Goal: Task Accomplishment & Management: Use online tool/utility

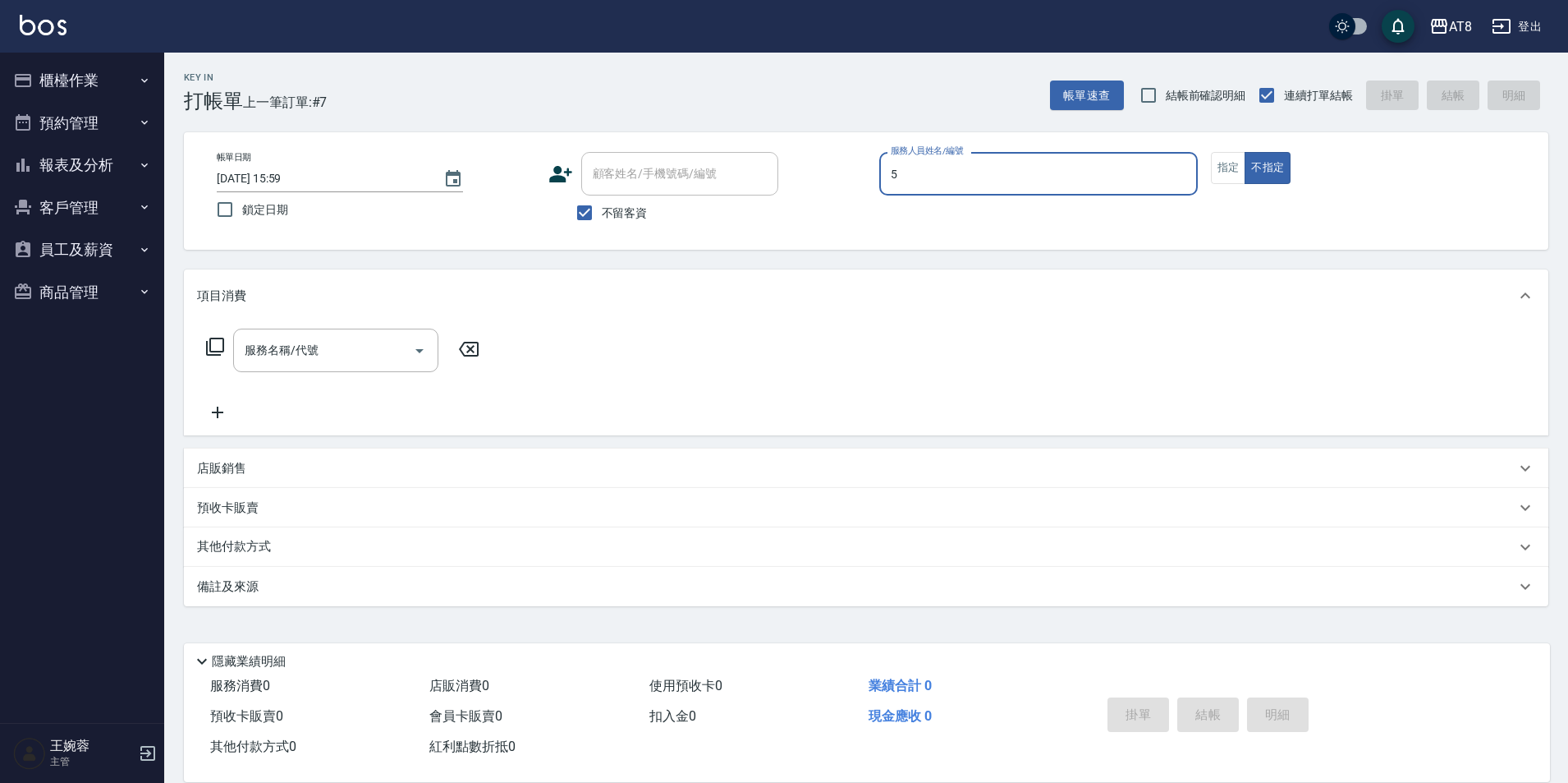
type input "HANK-5"
type button "false"
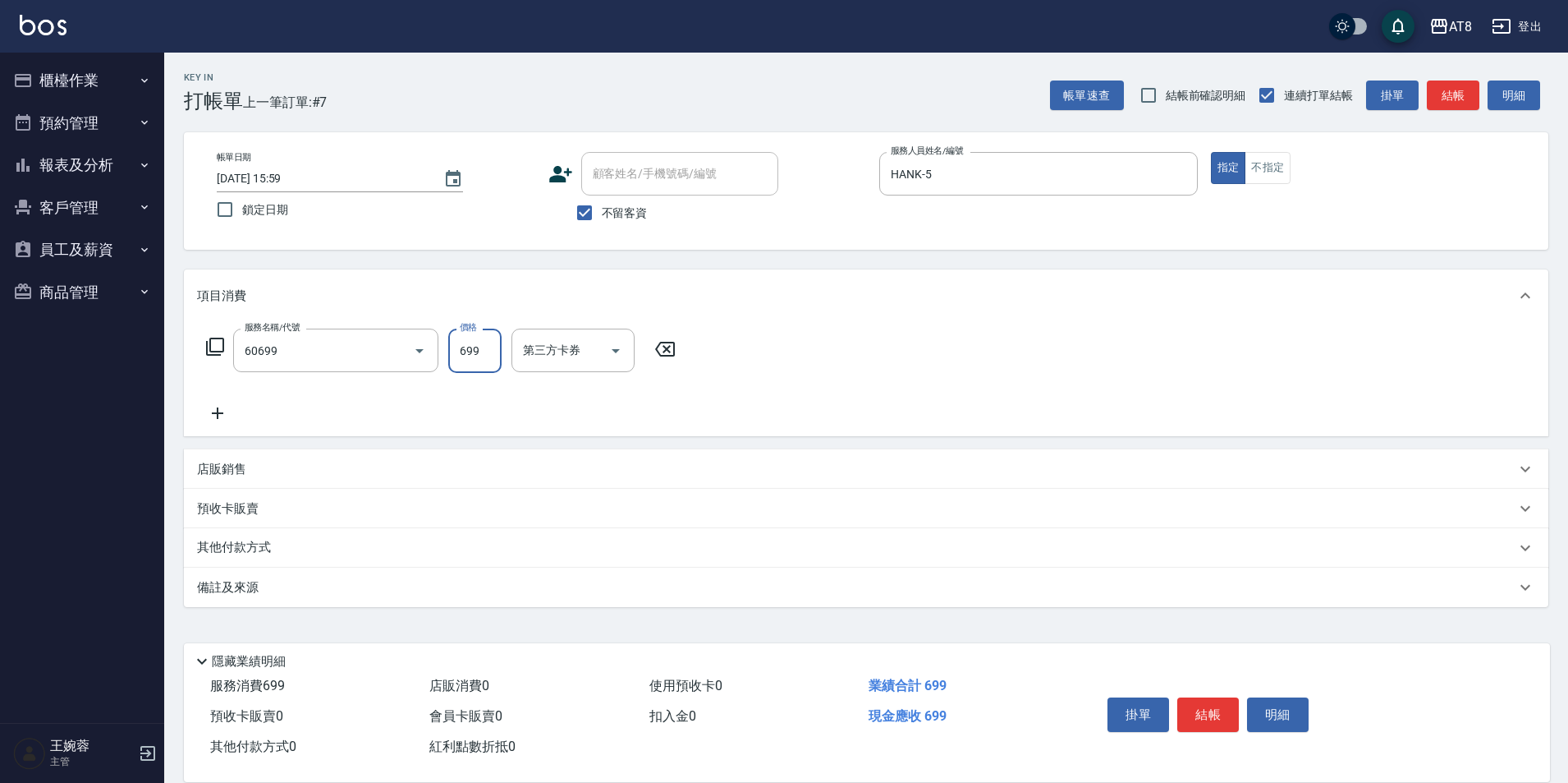
type input "入金SPA699(60699)"
type input "助理22-22"
click at [832, 361] on icon "Open" at bounding box center [832, 350] width 20 height 20
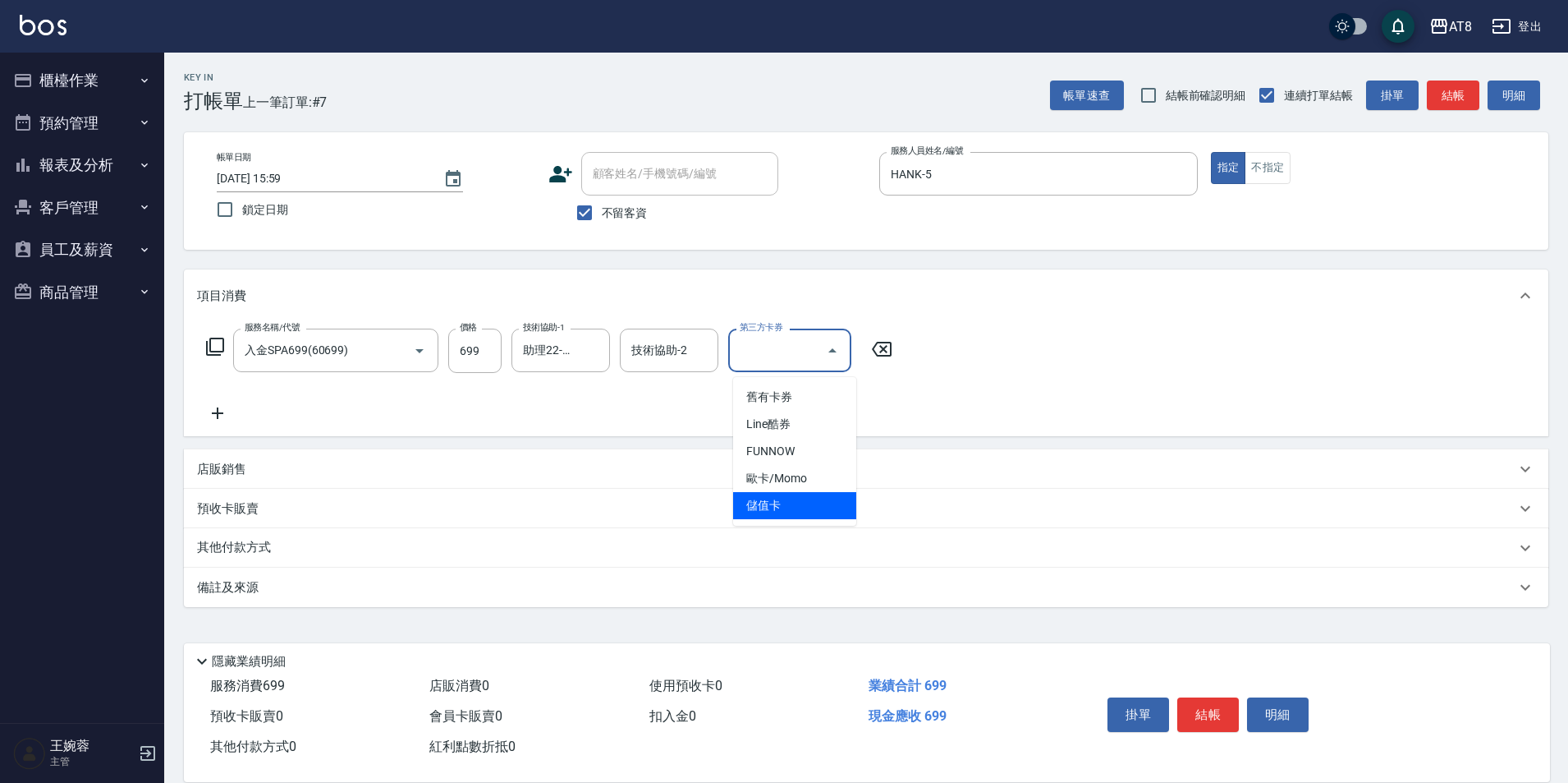
click at [814, 507] on span "儲值卡" at bounding box center [795, 505] width 123 height 27
type input "儲值卡"
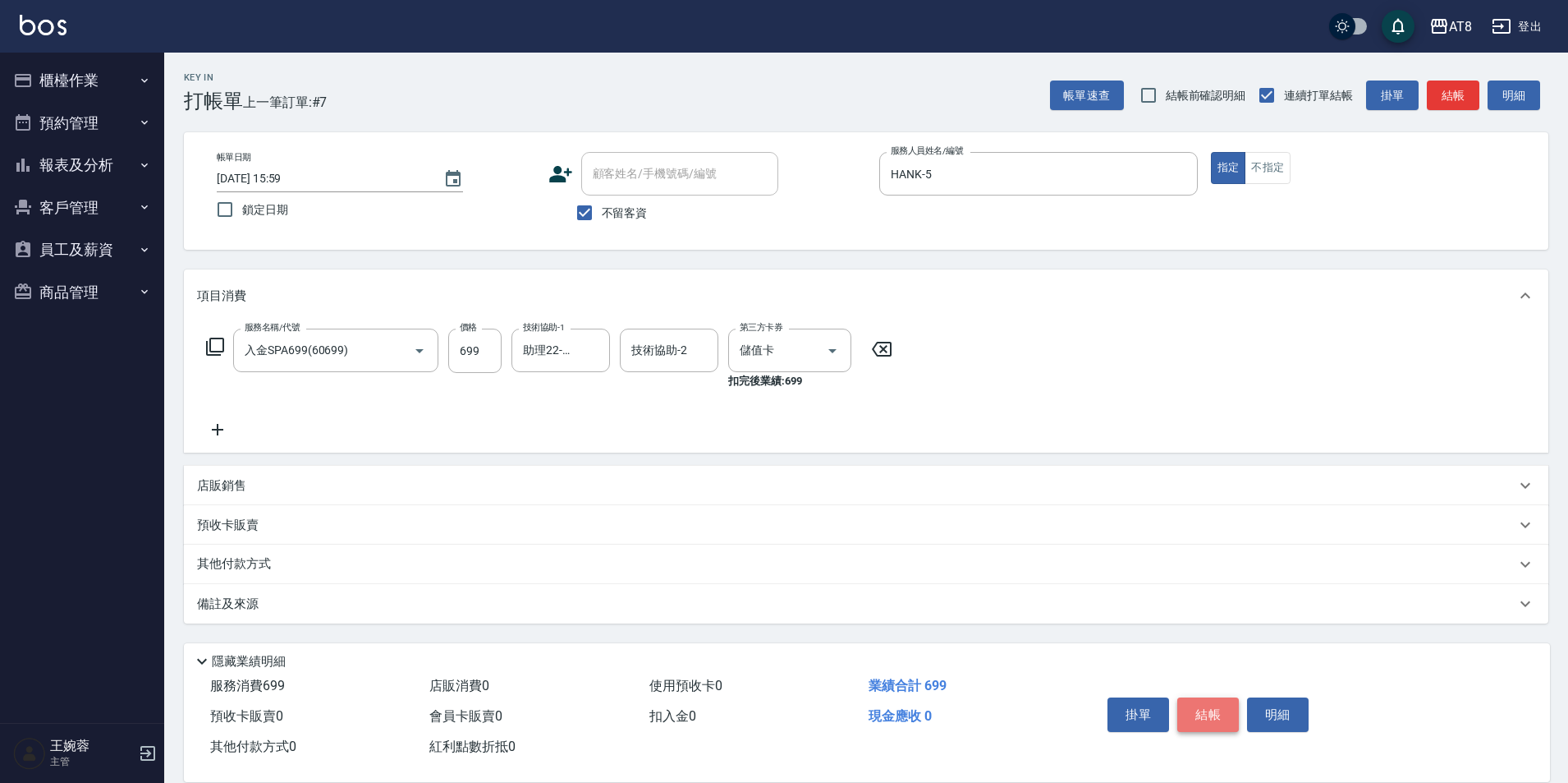
click at [1217, 697] on button "結帳" at bounding box center [1207, 714] width 62 height 35
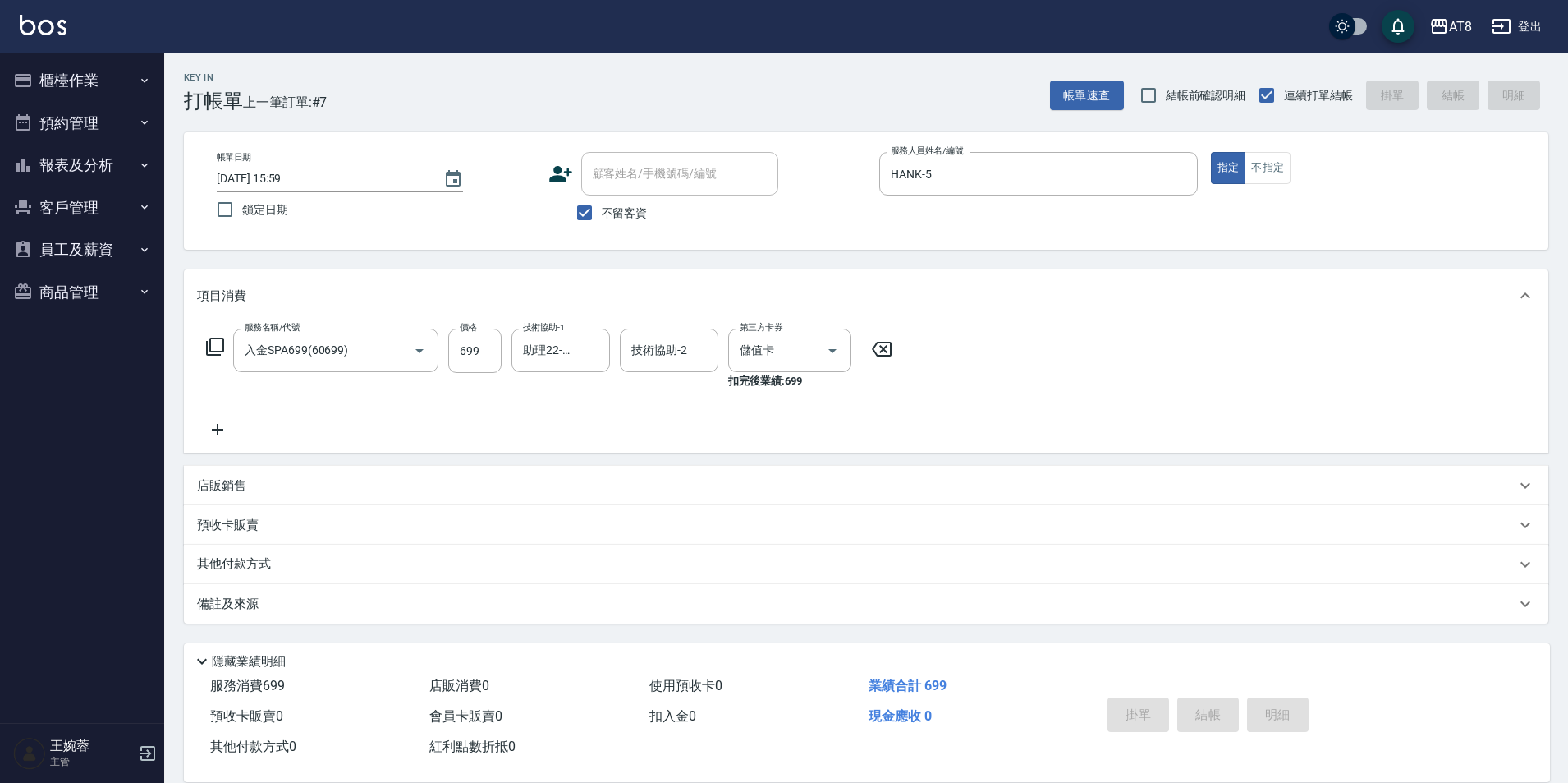
type input "[DATE] 16:46"
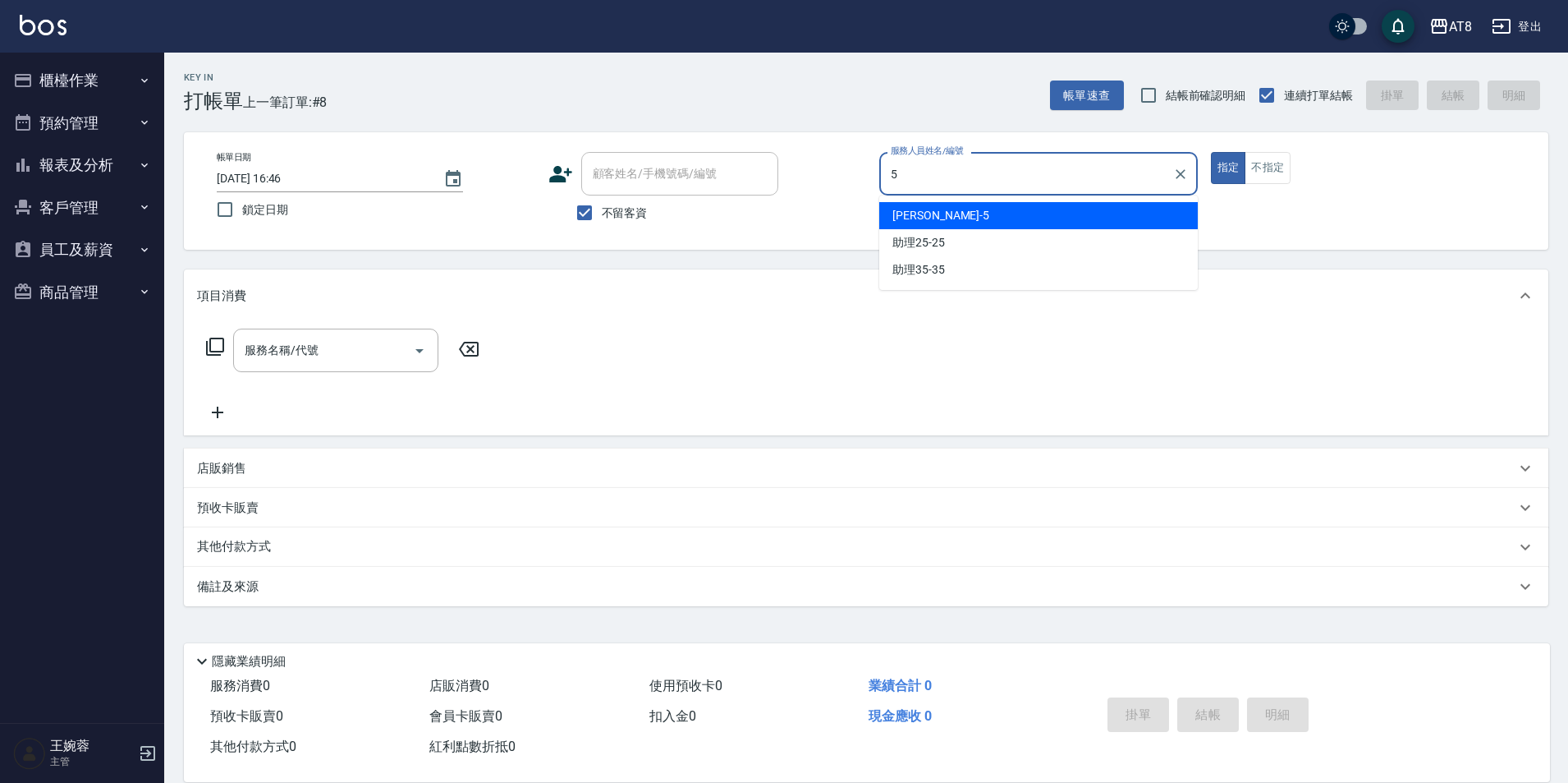
type input "HANK-5"
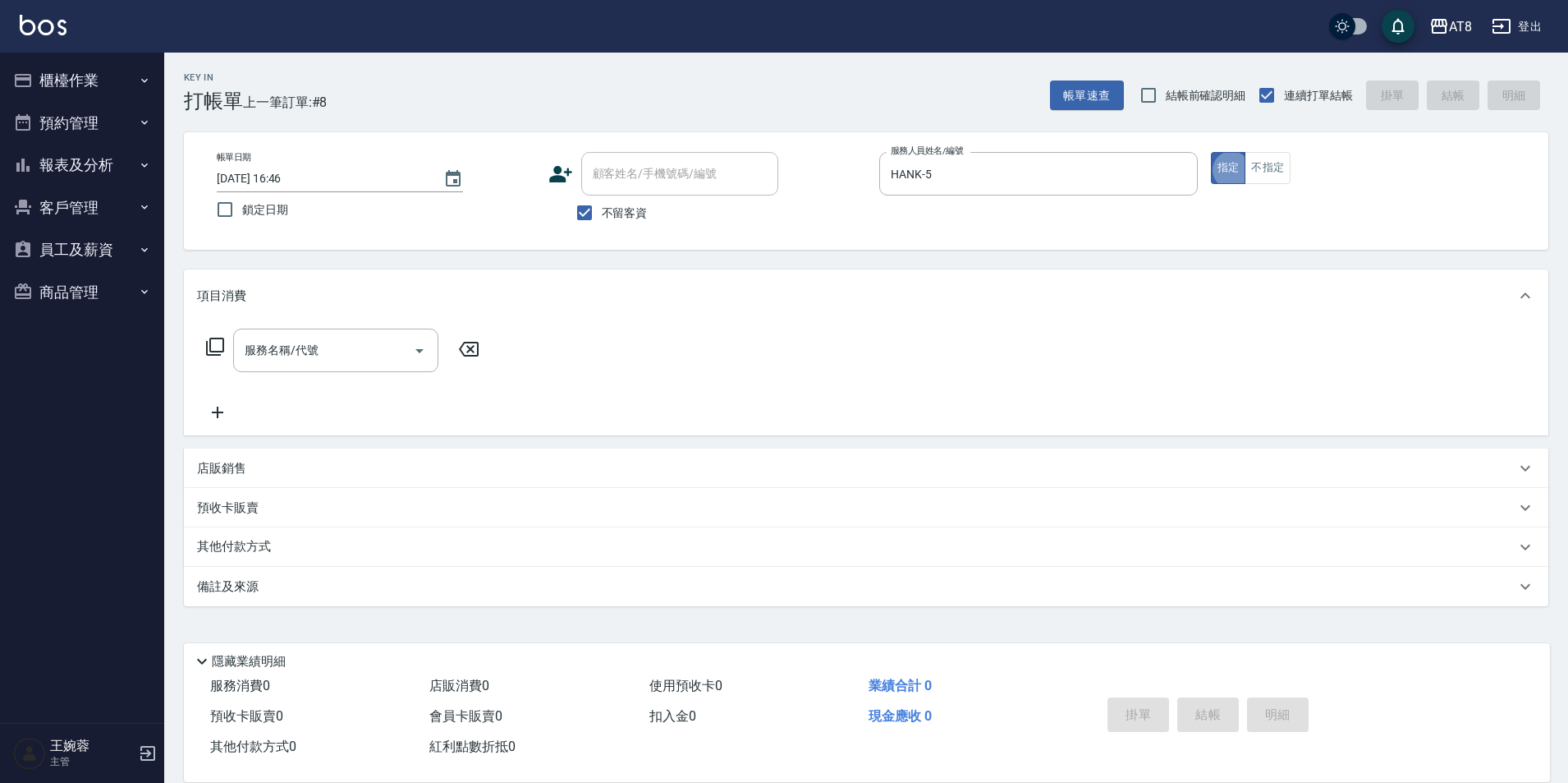
type button "true"
